Goal: Find specific fact: Find specific fact

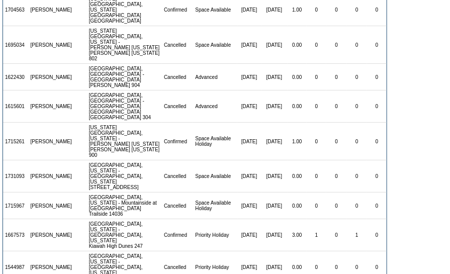
scroll to position [1941, 0]
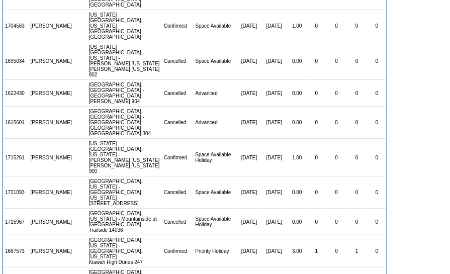
copy tr "1807758"
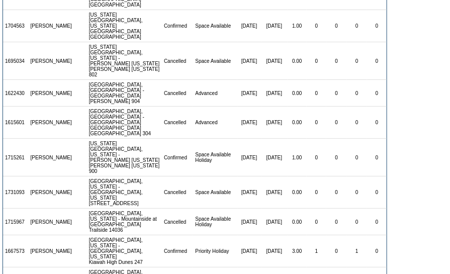
copy td "1798939"
